Goal: Find specific page/section: Find specific page/section

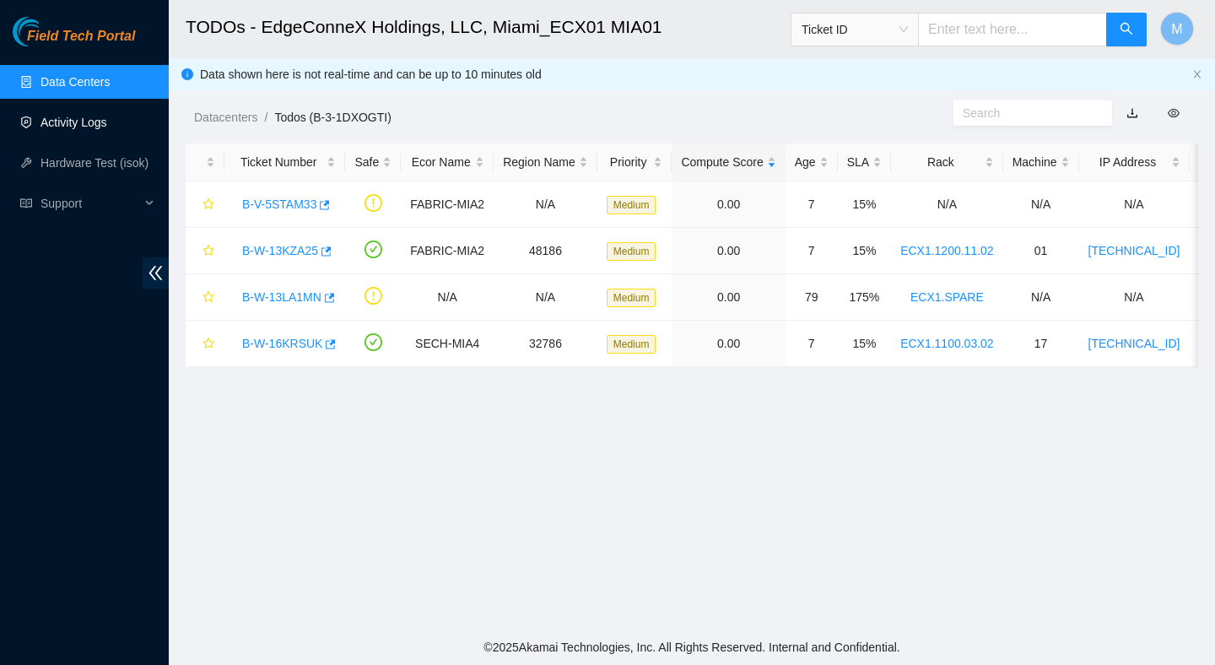
click at [83, 119] on link "Activity Logs" at bounding box center [73, 122] width 67 height 13
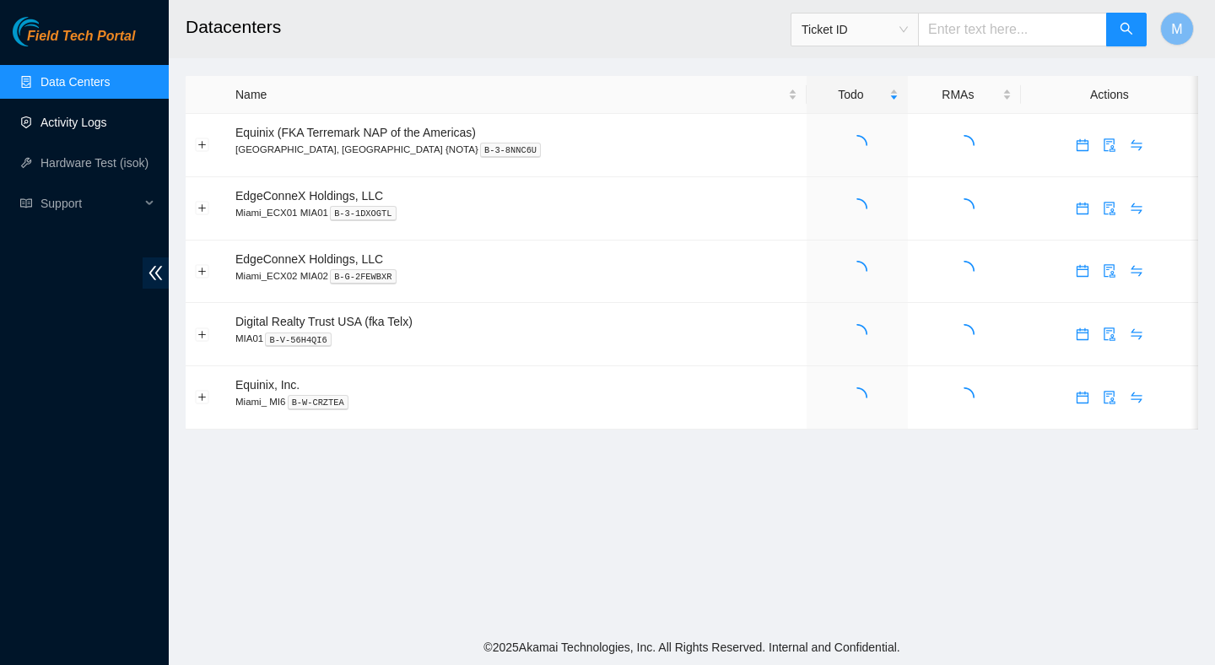
click at [107, 125] on link "Activity Logs" at bounding box center [73, 122] width 67 height 13
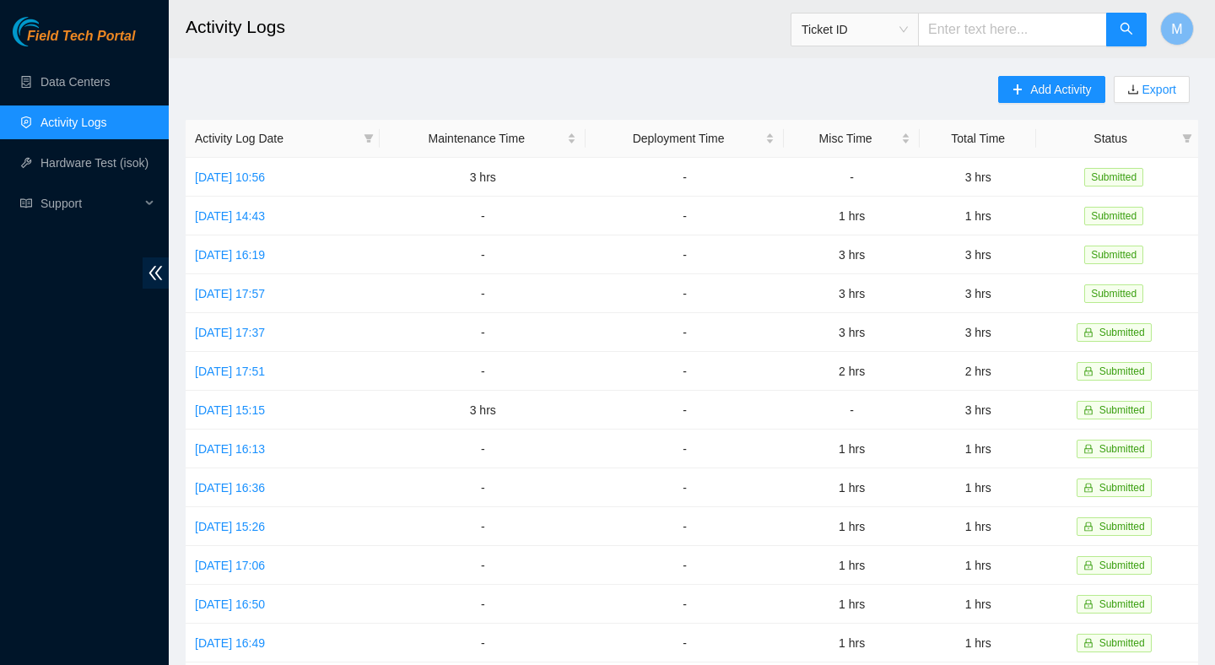
click at [718, 57] on header "Activity Logs Ticket ID M" at bounding box center [776, 29] width 1215 height 58
